Goal: Task Accomplishment & Management: Manage account settings

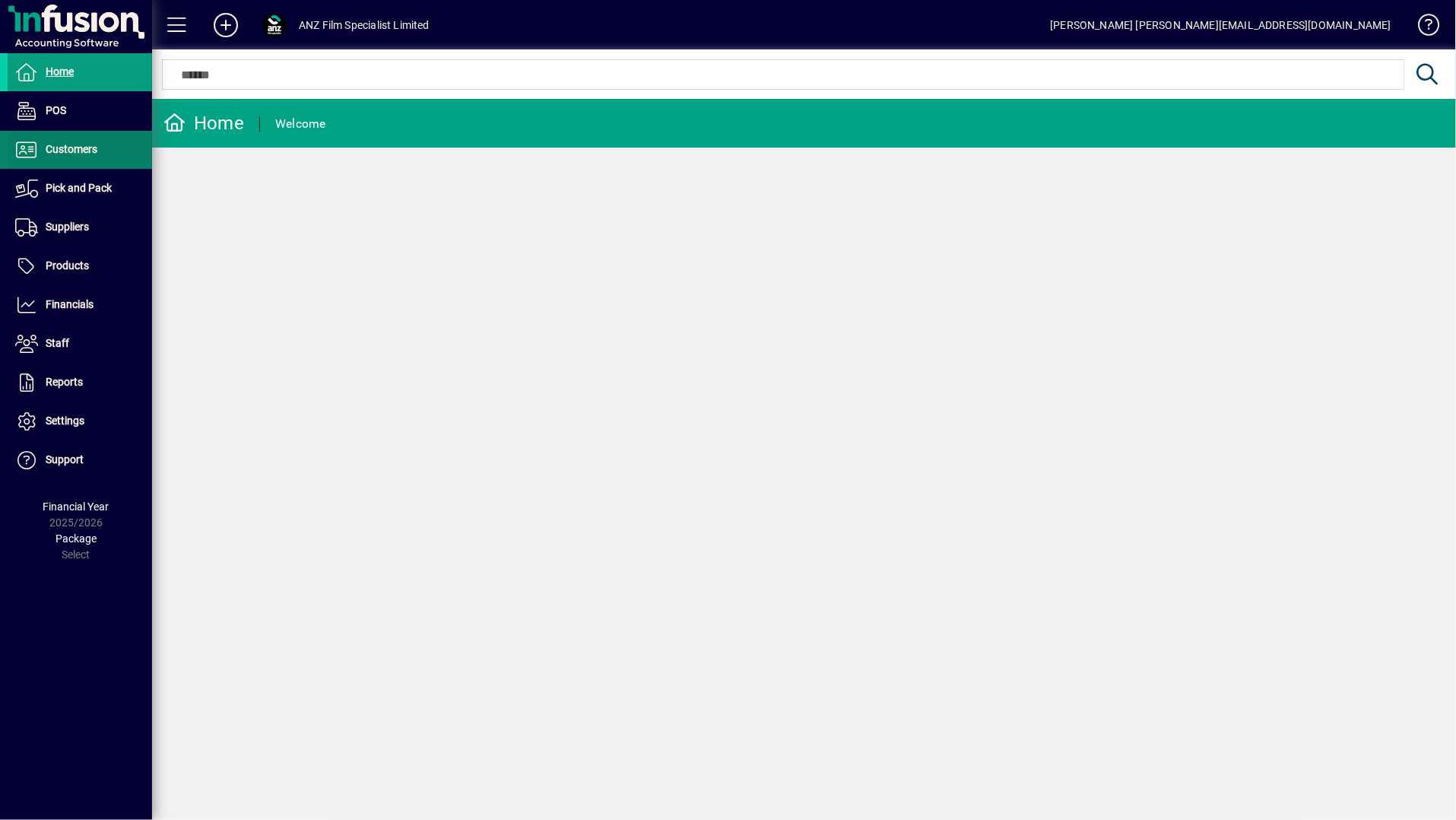
drag, startPoint x: 57, startPoint y: 141, endPoint x: 62, endPoint y: 153, distance: 13.0
click at [57, 140] on span "Customers" at bounding box center [53, 149] width 90 height 18
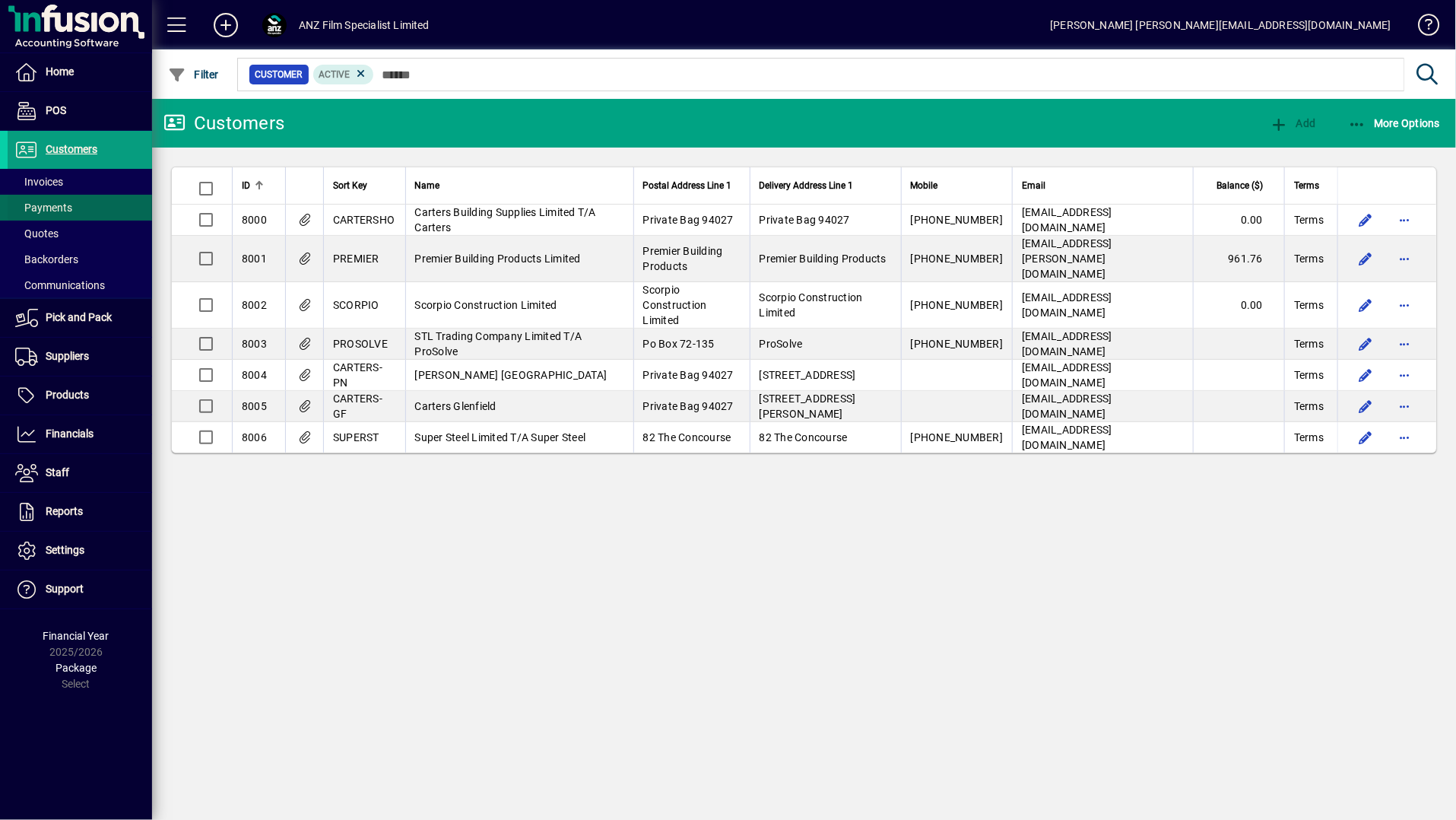
drag, startPoint x: 70, startPoint y: 177, endPoint x: 122, endPoint y: 205, distance: 59.1
click at [68, 177] on span at bounding box center [80, 182] width 145 height 36
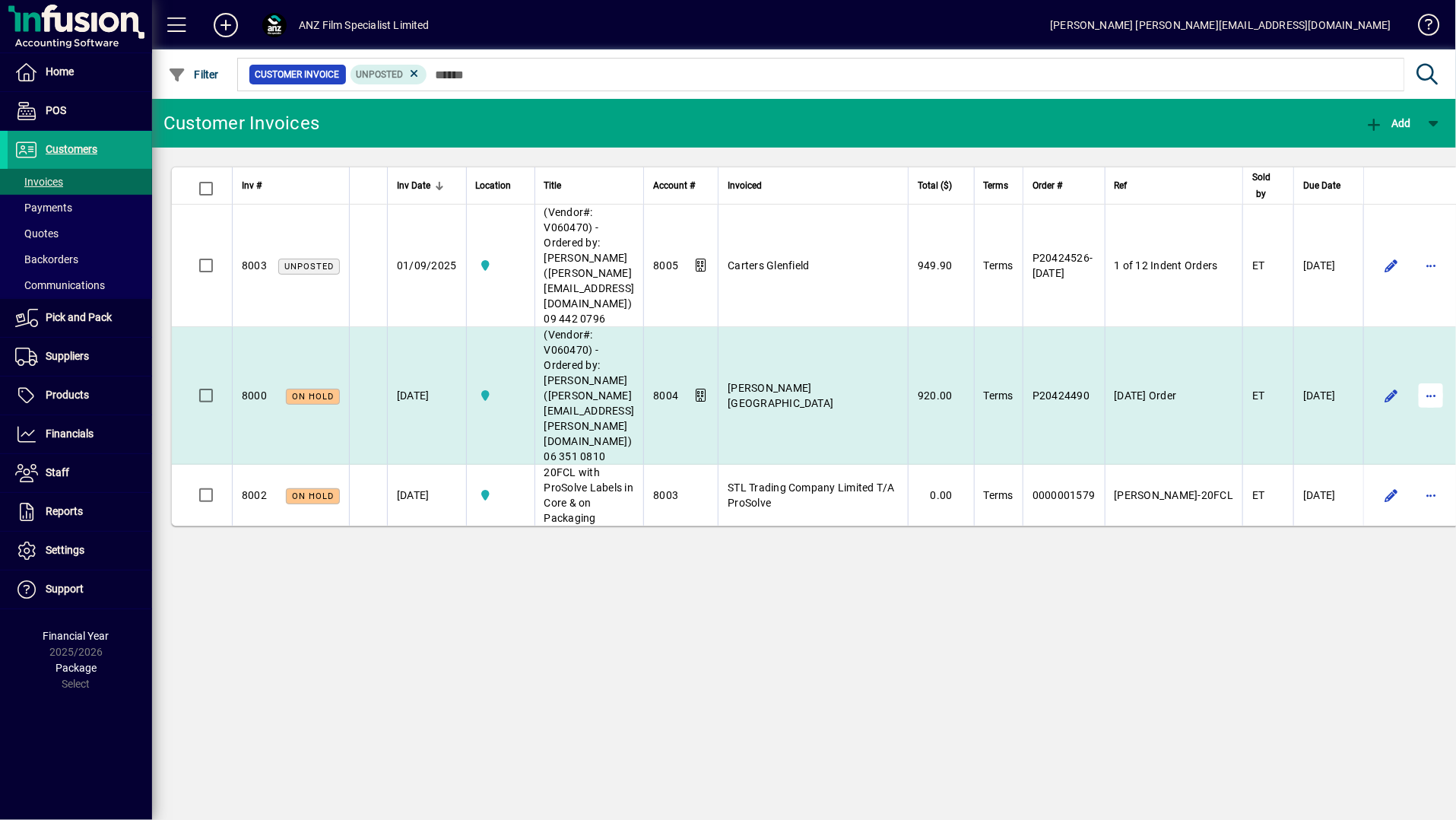
click at [1413, 377] on span "button" at bounding box center [1431, 395] width 36 height 36
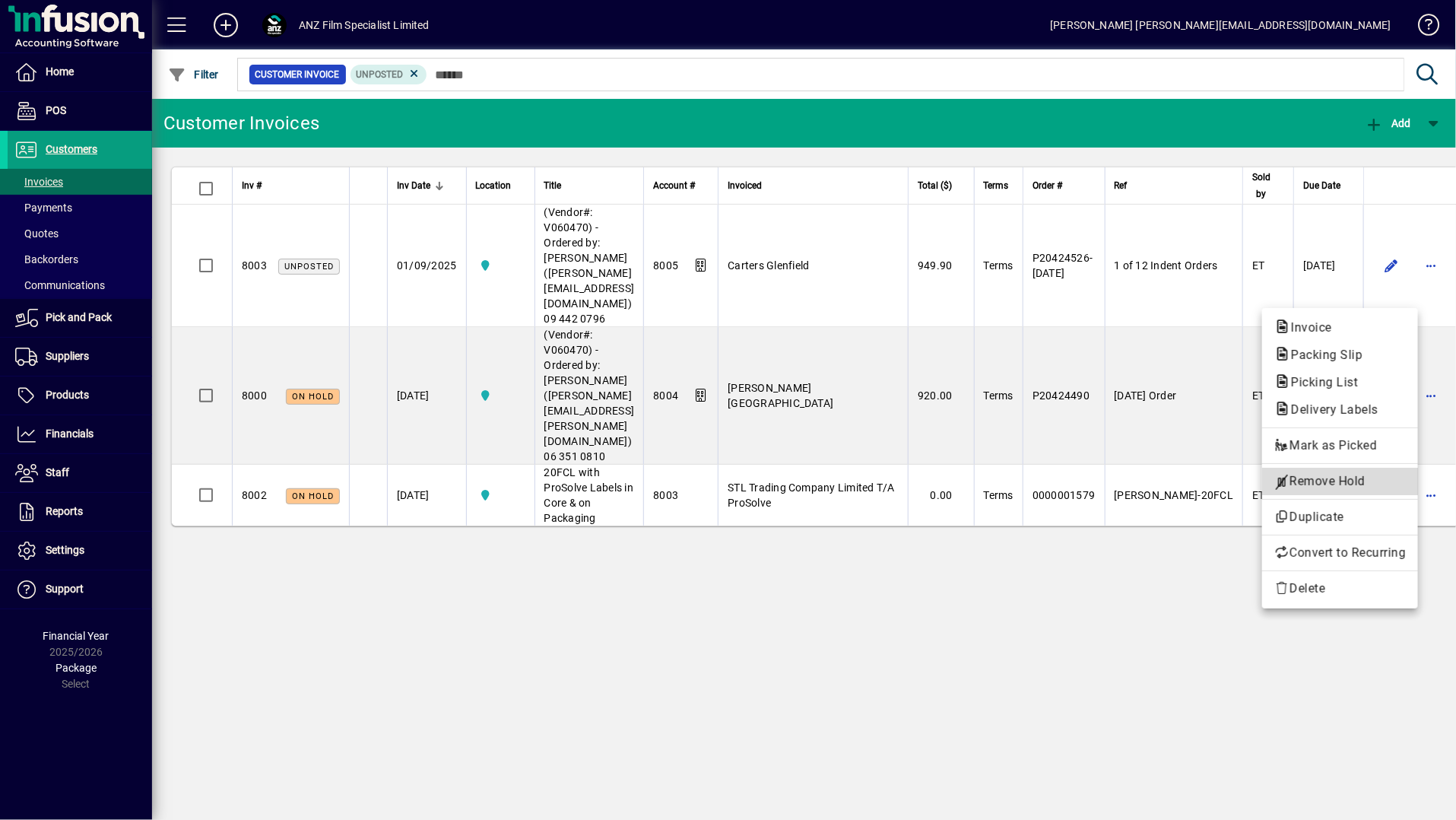
click at [1326, 481] on span "Remove Hold" at bounding box center [1340, 481] width 132 height 18
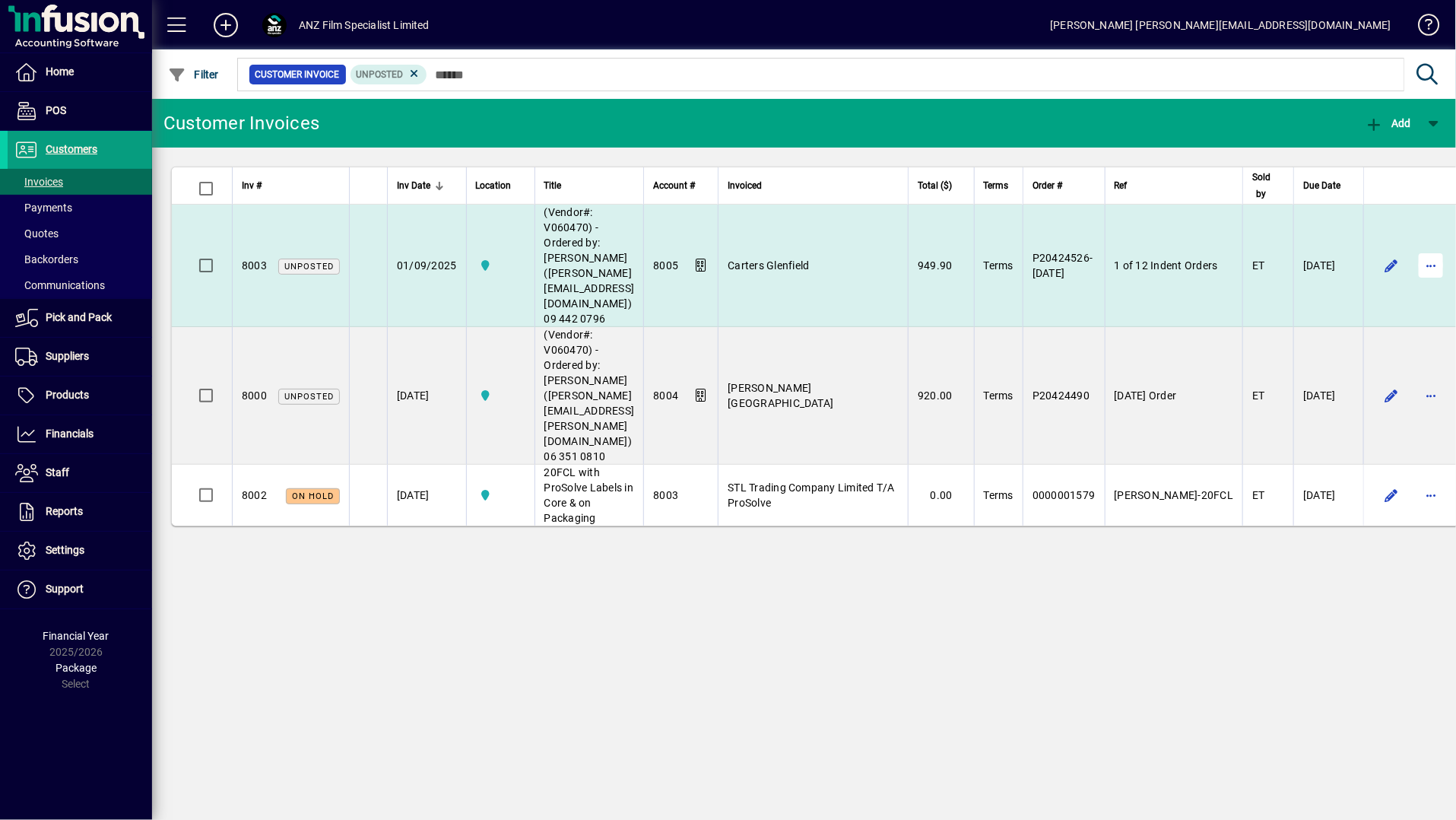
click at [1413, 247] on span "button" at bounding box center [1431, 265] width 36 height 36
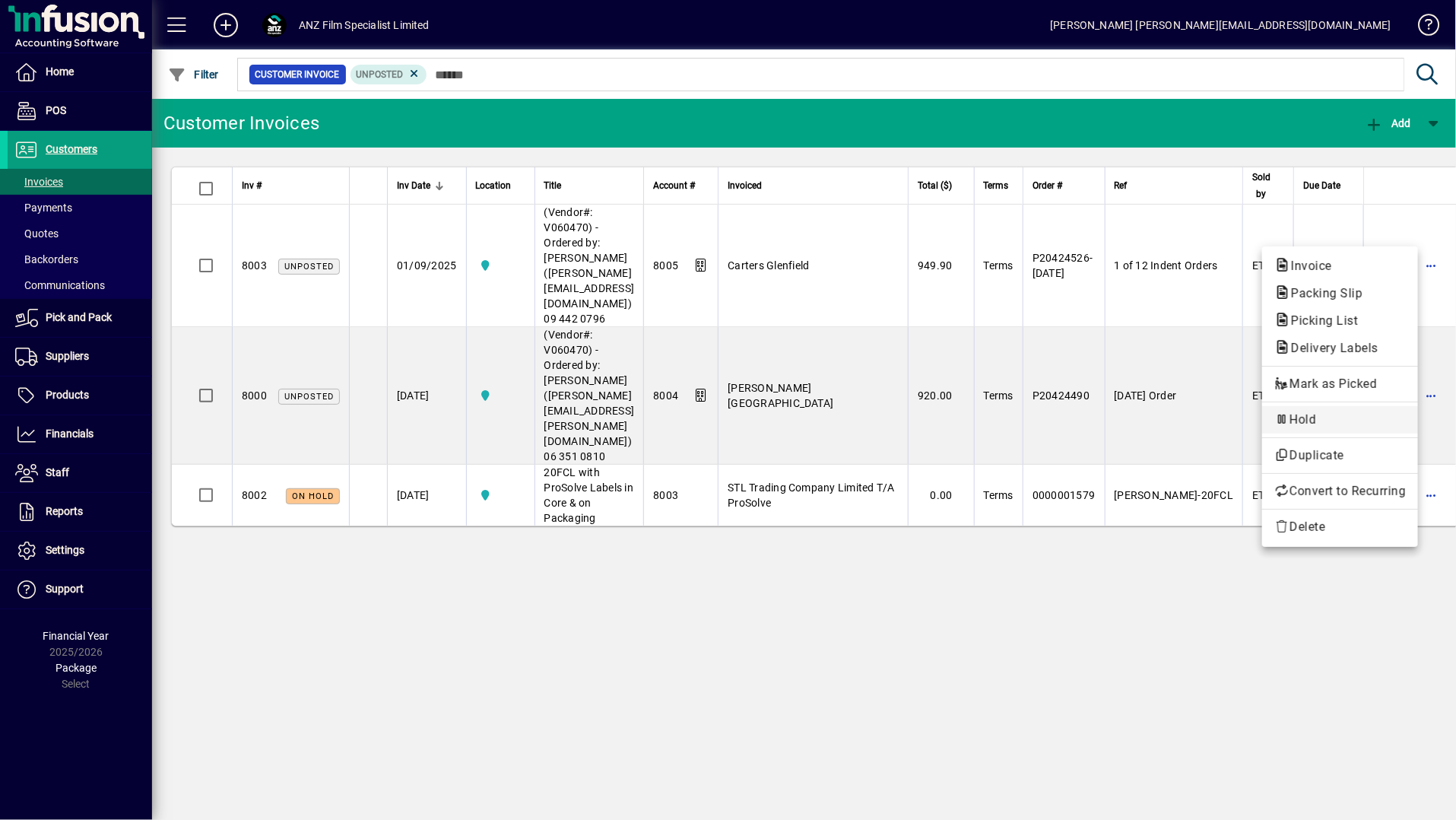
click at [1347, 431] on button "Hold" at bounding box center [1340, 420] width 156 height 28
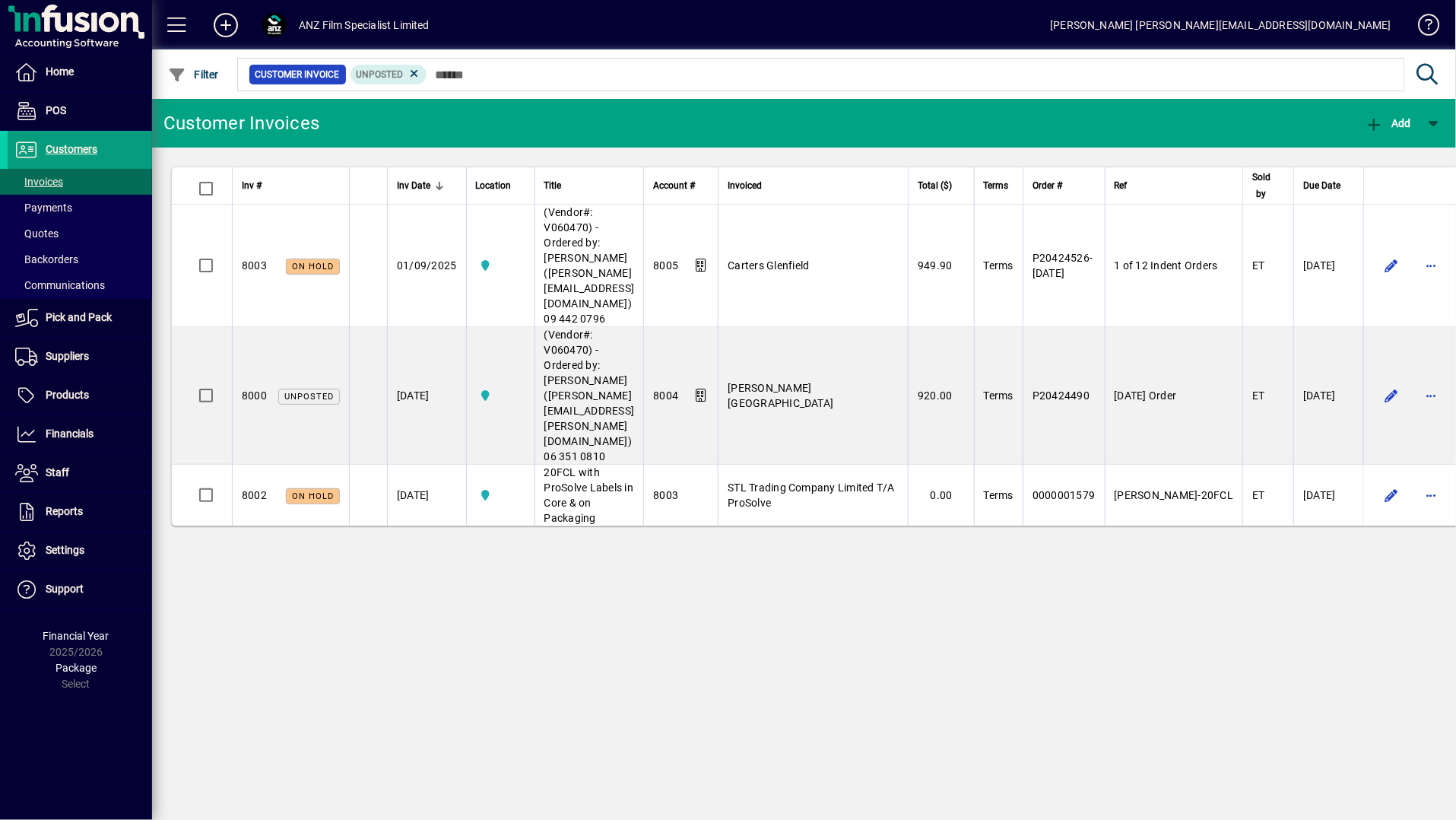
click at [838, 557] on div "Customer Invoices Add Inv # Inv Date Location Title Account # Invoiced Total ($…" at bounding box center [804, 459] width 1304 height 721
